Goal: Find specific page/section: Find specific page/section

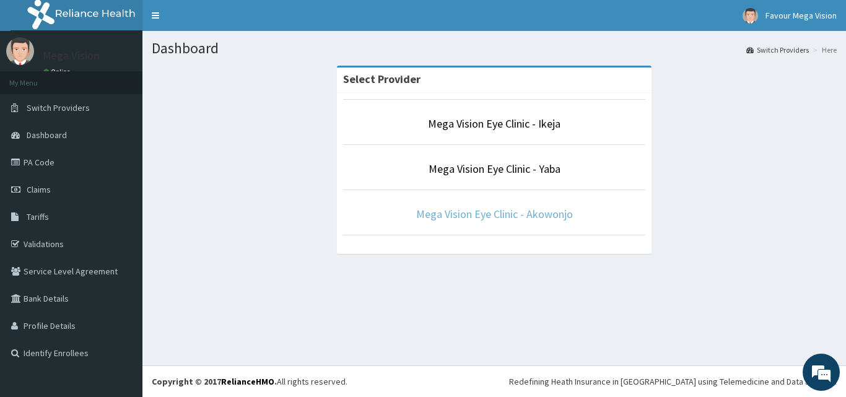
click at [479, 220] on link "Mega Vision Eye Clinic - Akowonjo" at bounding box center [494, 214] width 157 height 14
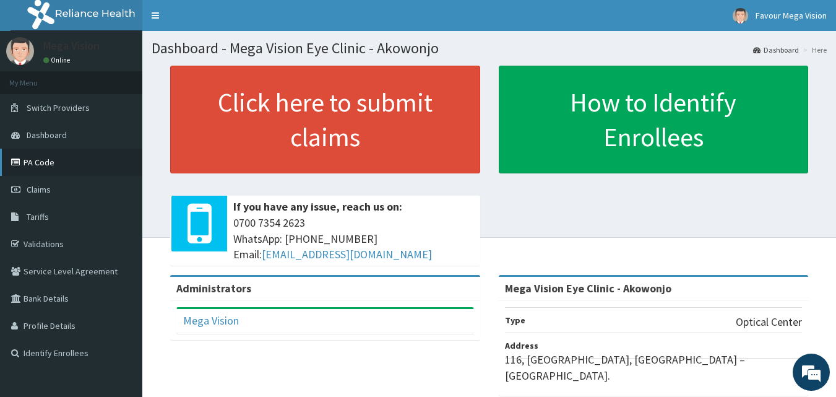
click at [65, 162] on link "PA Code" at bounding box center [71, 162] width 142 height 27
